Goal: Task Accomplishment & Management: Manage account settings

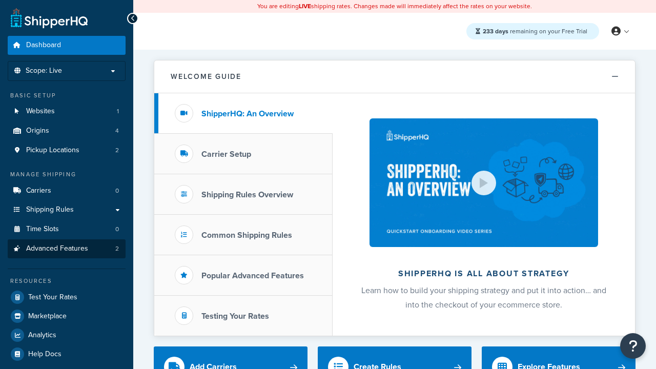
click at [67, 249] on span "Advanced Features" at bounding box center [57, 249] width 62 height 9
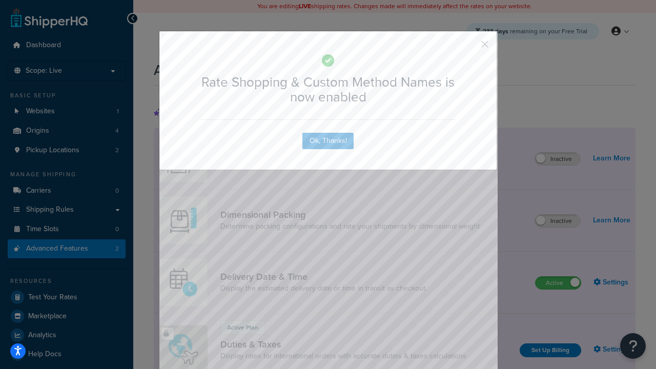
scroll to position [456, 0]
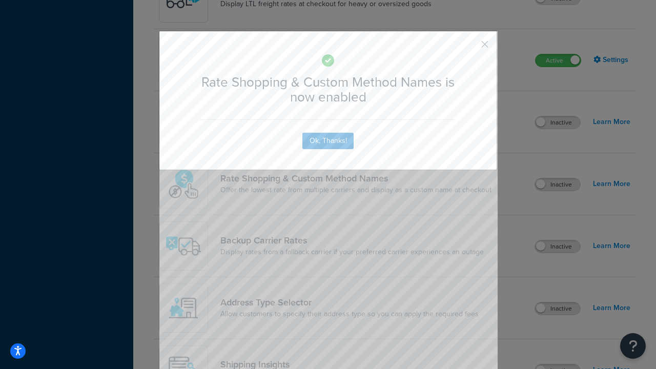
click at [470, 47] on button "button" at bounding box center [470, 48] width 3 height 3
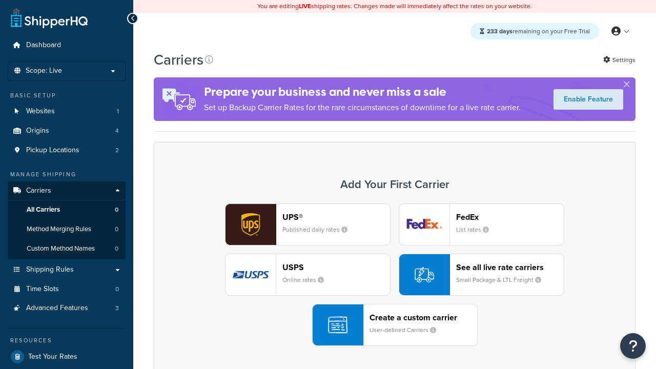
click at [395, 275] on div "UPS® Published daily rates FedEx List rates USPS Online rates See all live rate…" at bounding box center [395, 275] width 460 height 143
click at [481, 275] on div "See all live rate carriers Small Package & LTL Freight" at bounding box center [510, 274] width 108 height 25
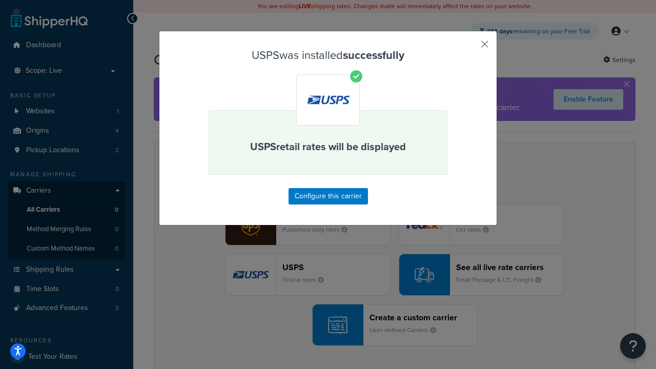
click at [470, 48] on button "button" at bounding box center [470, 48] width 3 height 3
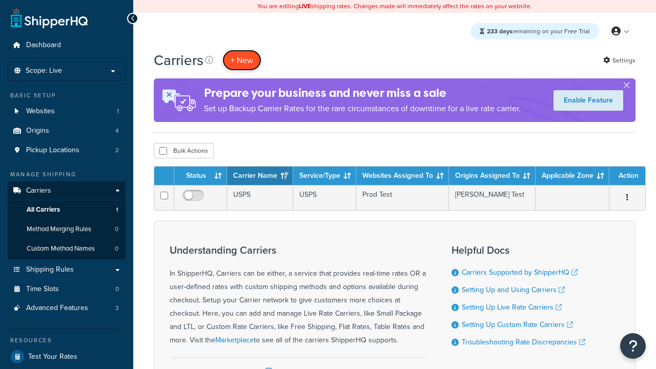
click at [242, 60] on button "+ New" at bounding box center [242, 60] width 39 height 21
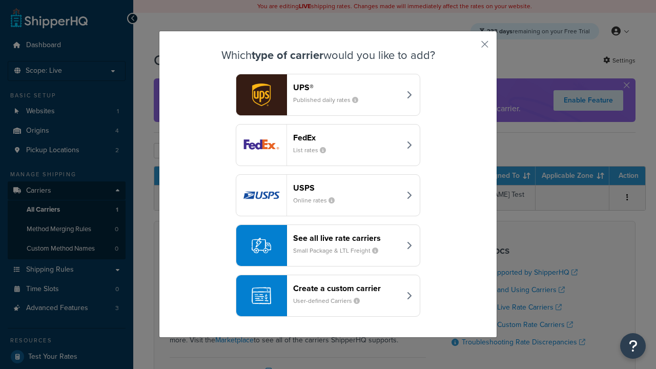
click at [328, 246] on div "See all live rate carriers Small Package & LTL Freight" at bounding box center [346, 245] width 107 height 25
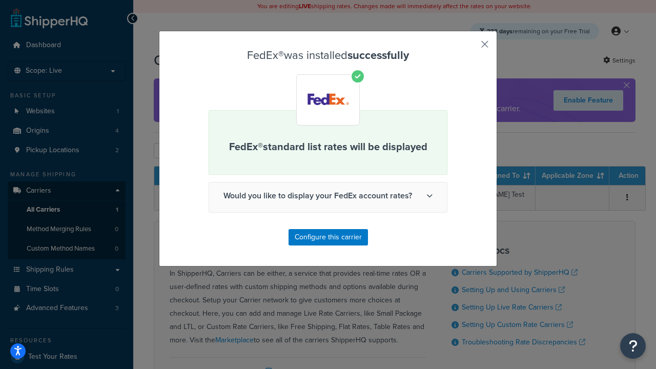
click at [470, 48] on button "button" at bounding box center [470, 48] width 3 height 3
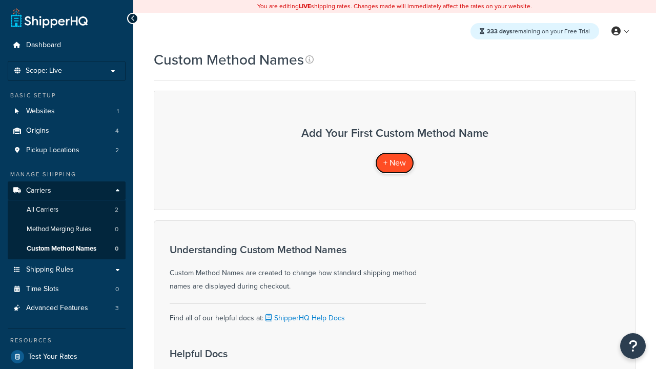
click at [395, 163] on span "+ New" at bounding box center [394, 163] width 23 height 12
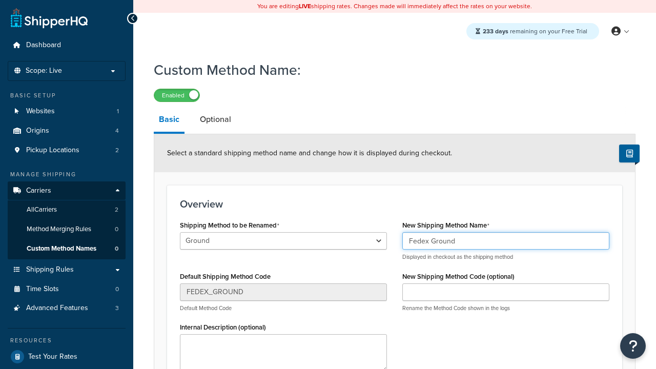
type input "Fedex Ground"
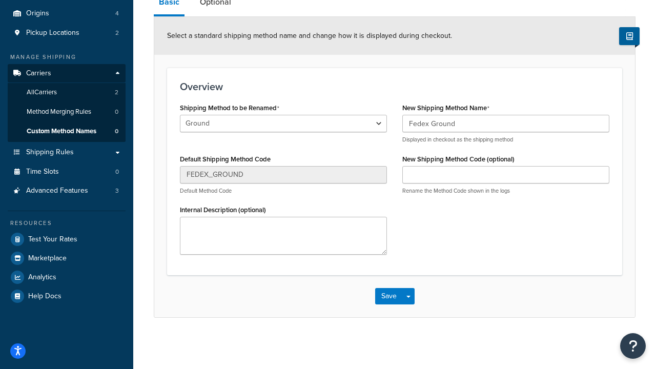
scroll to position [118, 0]
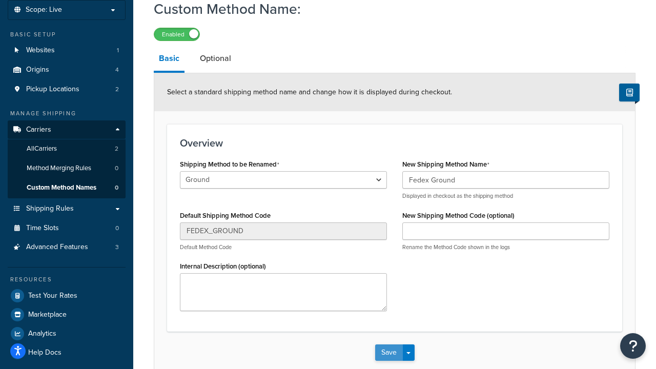
click at [389, 345] on button "Save" at bounding box center [389, 353] width 28 height 16
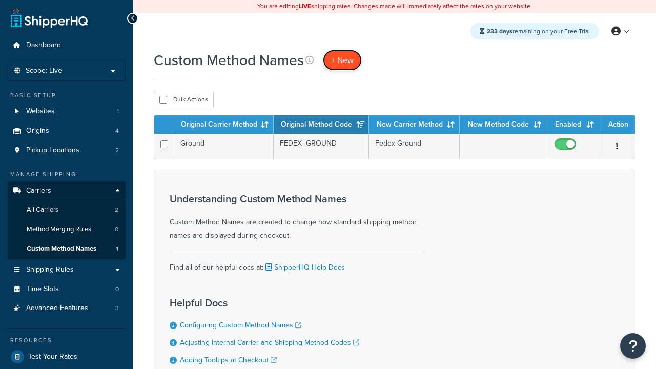
click at [342, 60] on span "+ New" at bounding box center [342, 60] width 23 height 12
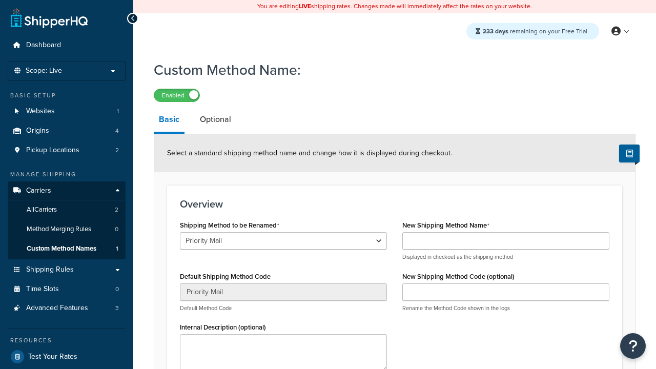
select select "707177"
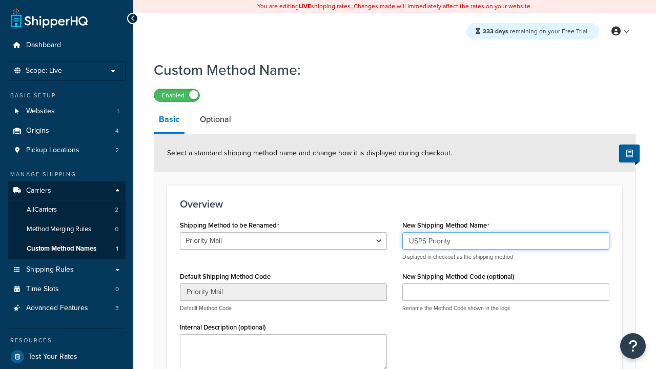
type input "USPS Priority"
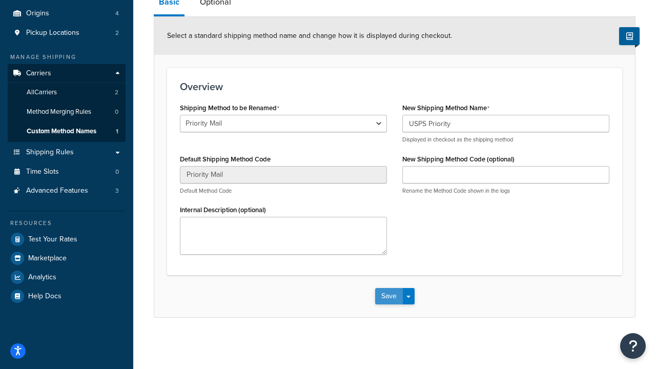
click at [389, 296] on button "Save" at bounding box center [389, 296] width 28 height 16
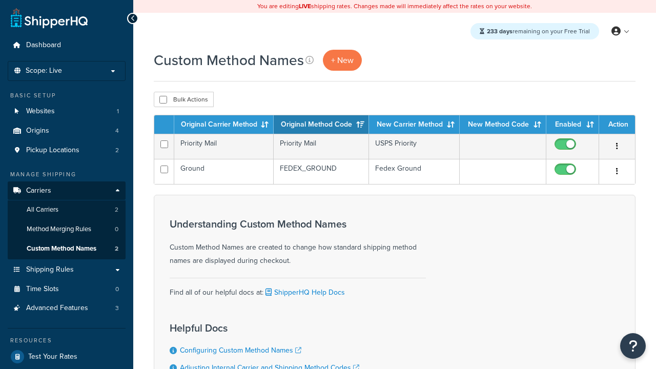
click at [224, 125] on th "Original Carrier Method" at bounding box center [223, 124] width 99 height 18
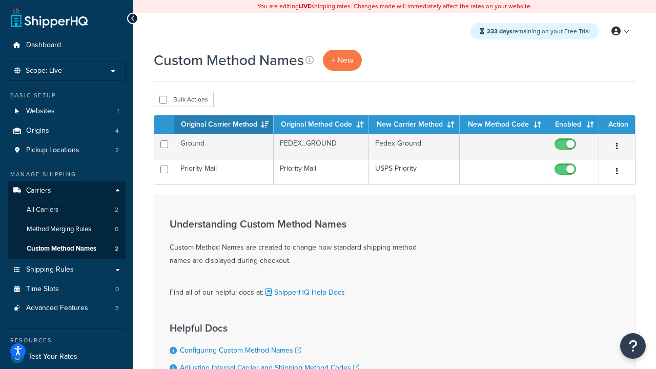
click at [224, 125] on th "Original Carrier Method" at bounding box center [223, 124] width 99 height 18
click at [321, 125] on th "Original Method Code" at bounding box center [321, 124] width 95 height 18
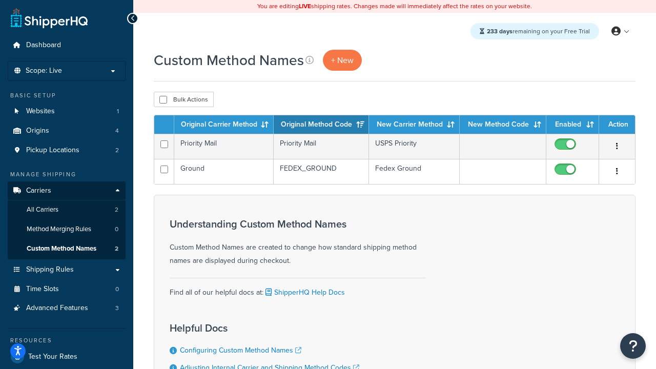
click at [414, 125] on th "New Carrier Method" at bounding box center [414, 124] width 91 height 18
click at [573, 125] on th "Enabled" at bounding box center [573, 124] width 53 height 18
click at [617, 125] on th "Action" at bounding box center [617, 124] width 36 height 18
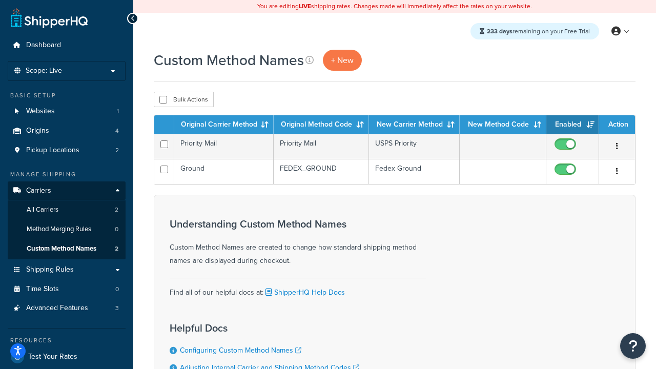
click at [617, 125] on th "Action" at bounding box center [617, 124] width 36 height 18
click at [163, 100] on input "checkbox" at bounding box center [163, 100] width 8 height 8
checkbox input "true"
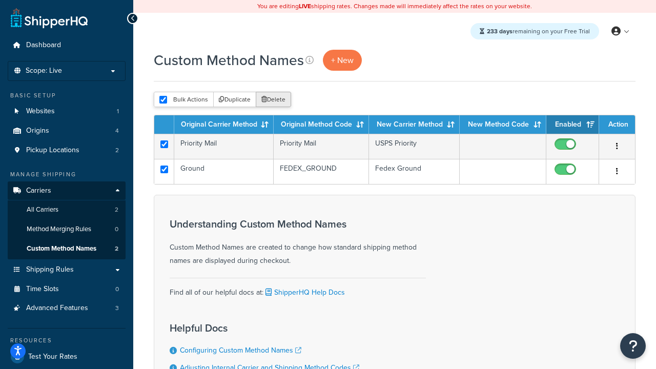
click at [276, 100] on button "Delete" at bounding box center [273, 99] width 35 height 15
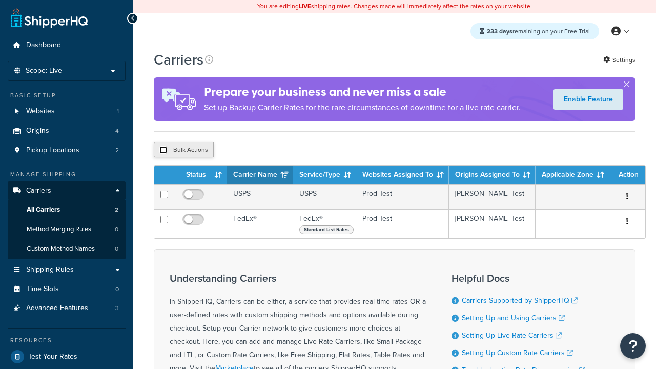
click at [163, 151] on input "checkbox" at bounding box center [163, 150] width 8 height 8
checkbox input "true"
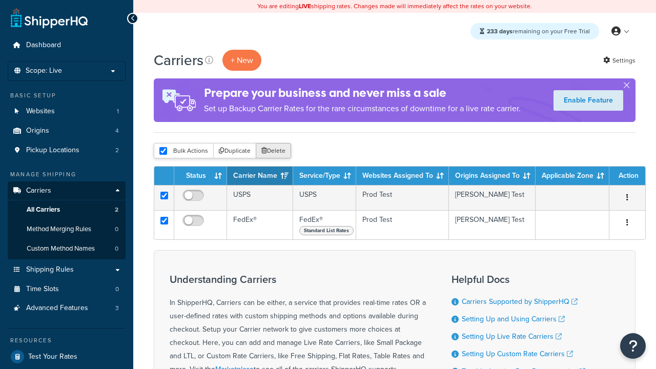
click at [276, 151] on button "Delete" at bounding box center [273, 150] width 35 height 15
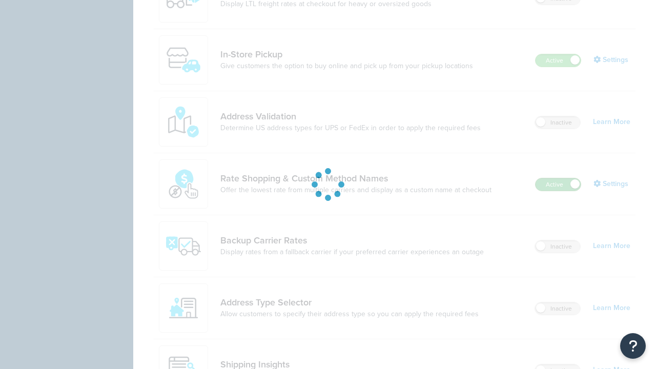
click at [558, 178] on label "Active" at bounding box center [558, 184] width 45 height 12
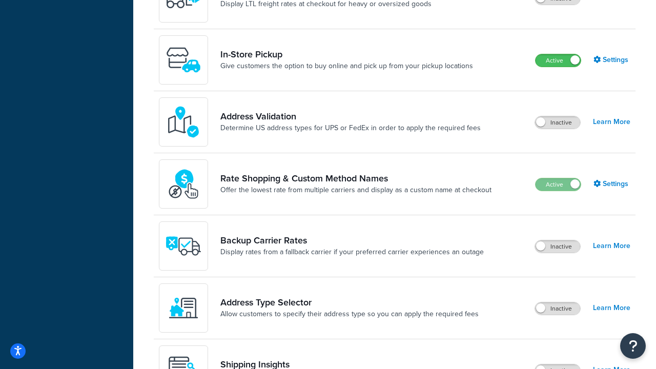
scroll to position [635, 0]
